Goal: Ask a question

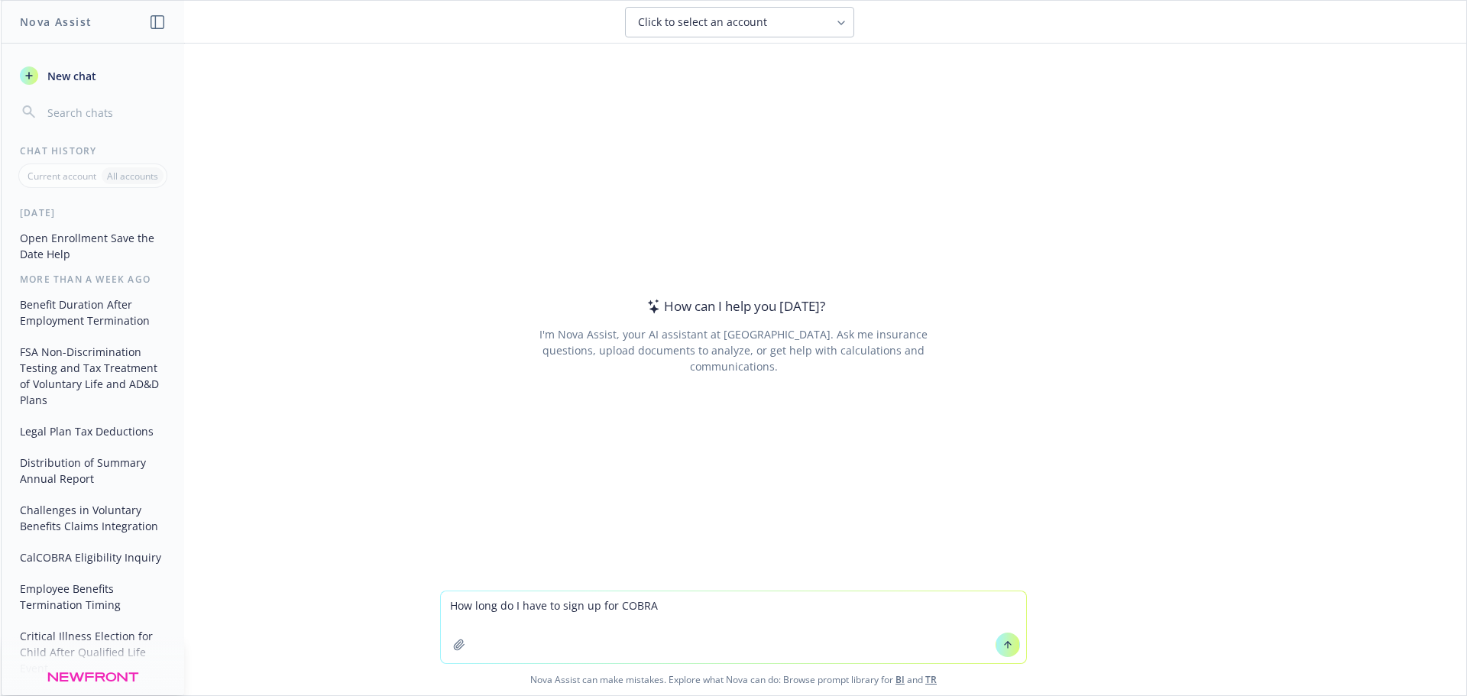
type textarea "How long do I have to sign up for COBRA?"
